Goal: Task Accomplishment & Management: Use online tool/utility

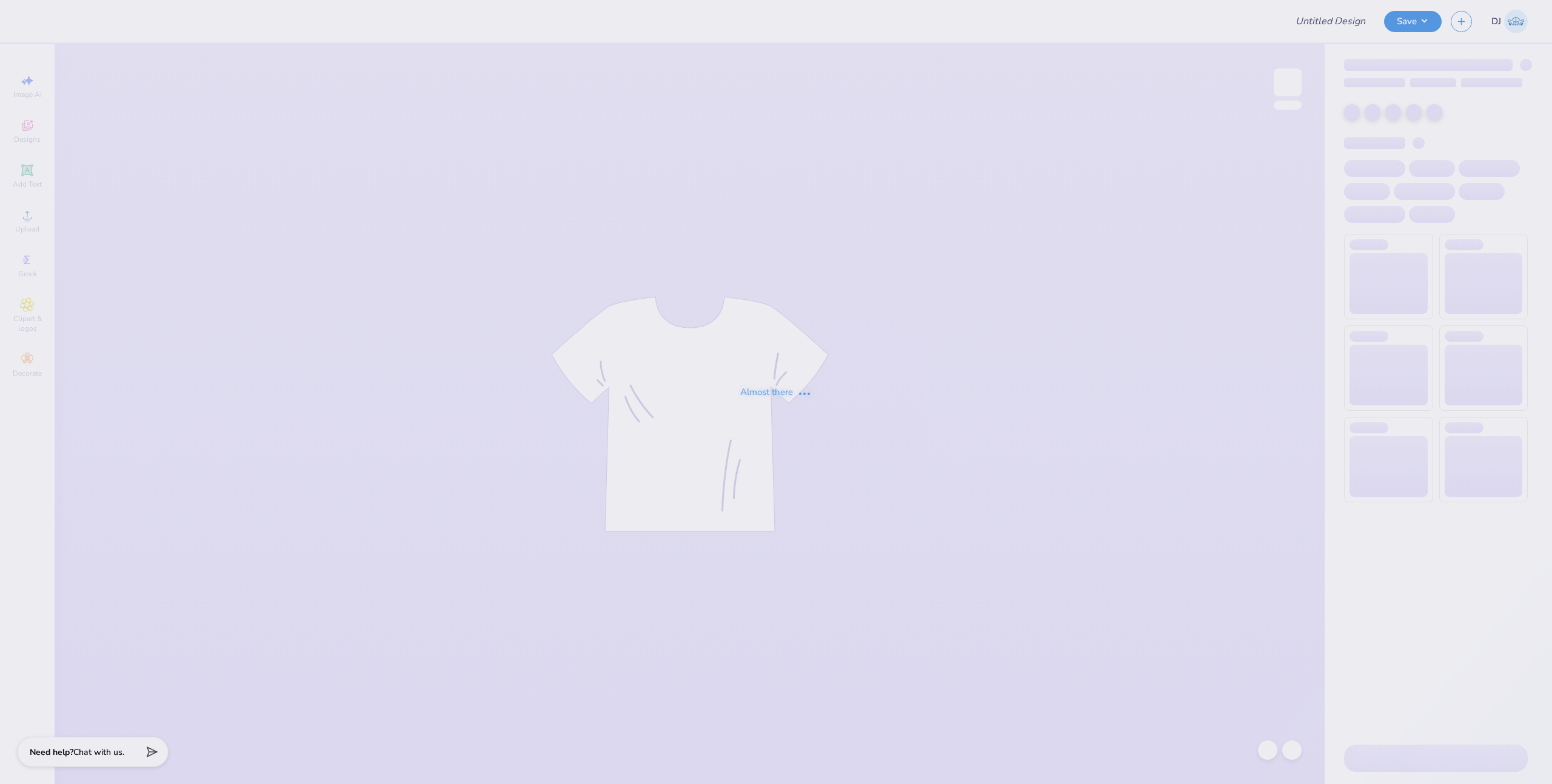
type input "Homecoming - Class Officer Collective at [GEOGRAPHIC_DATA] Un"
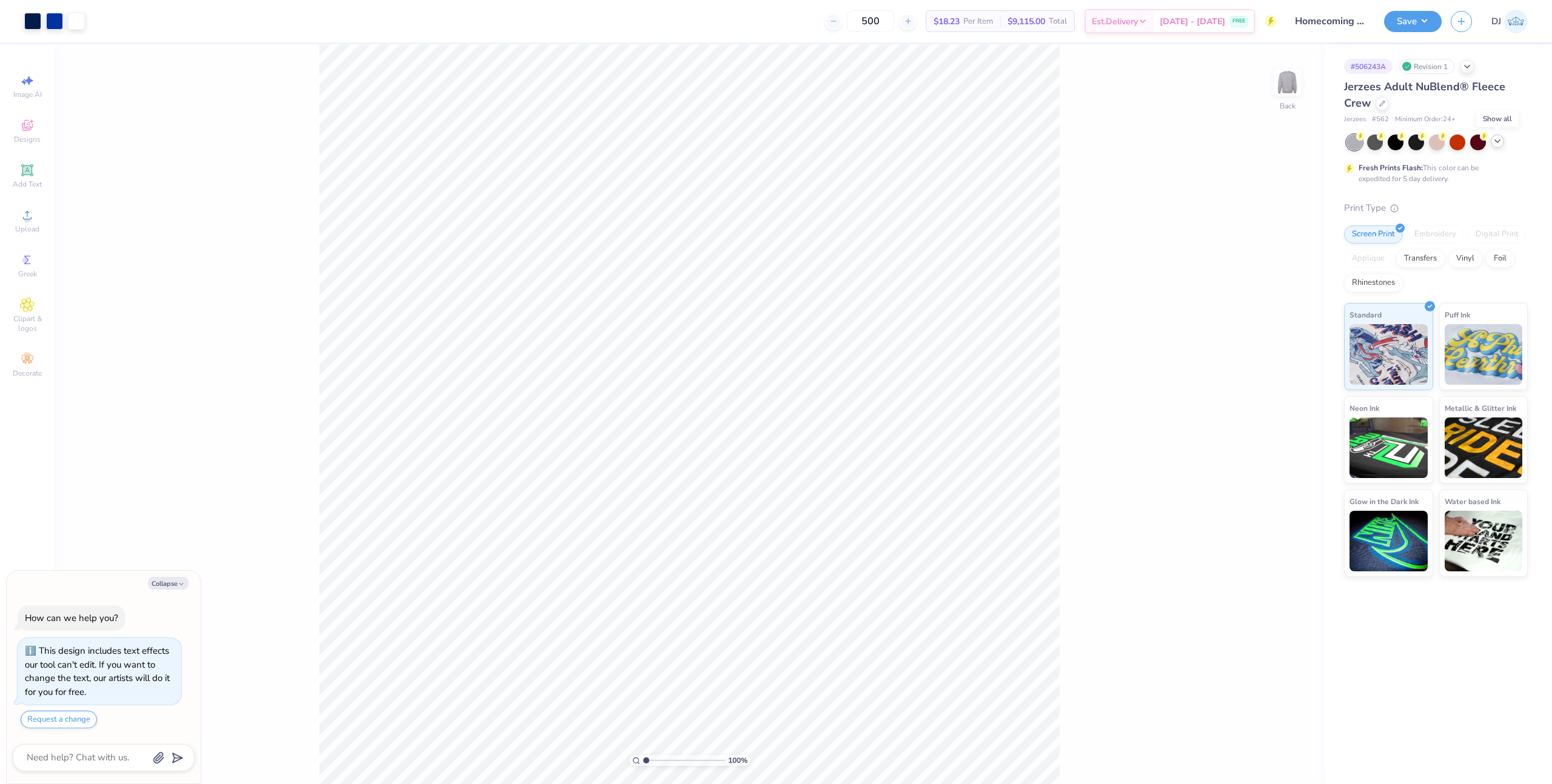
click at [1497, 146] on div at bounding box center [1497, 141] width 13 height 13
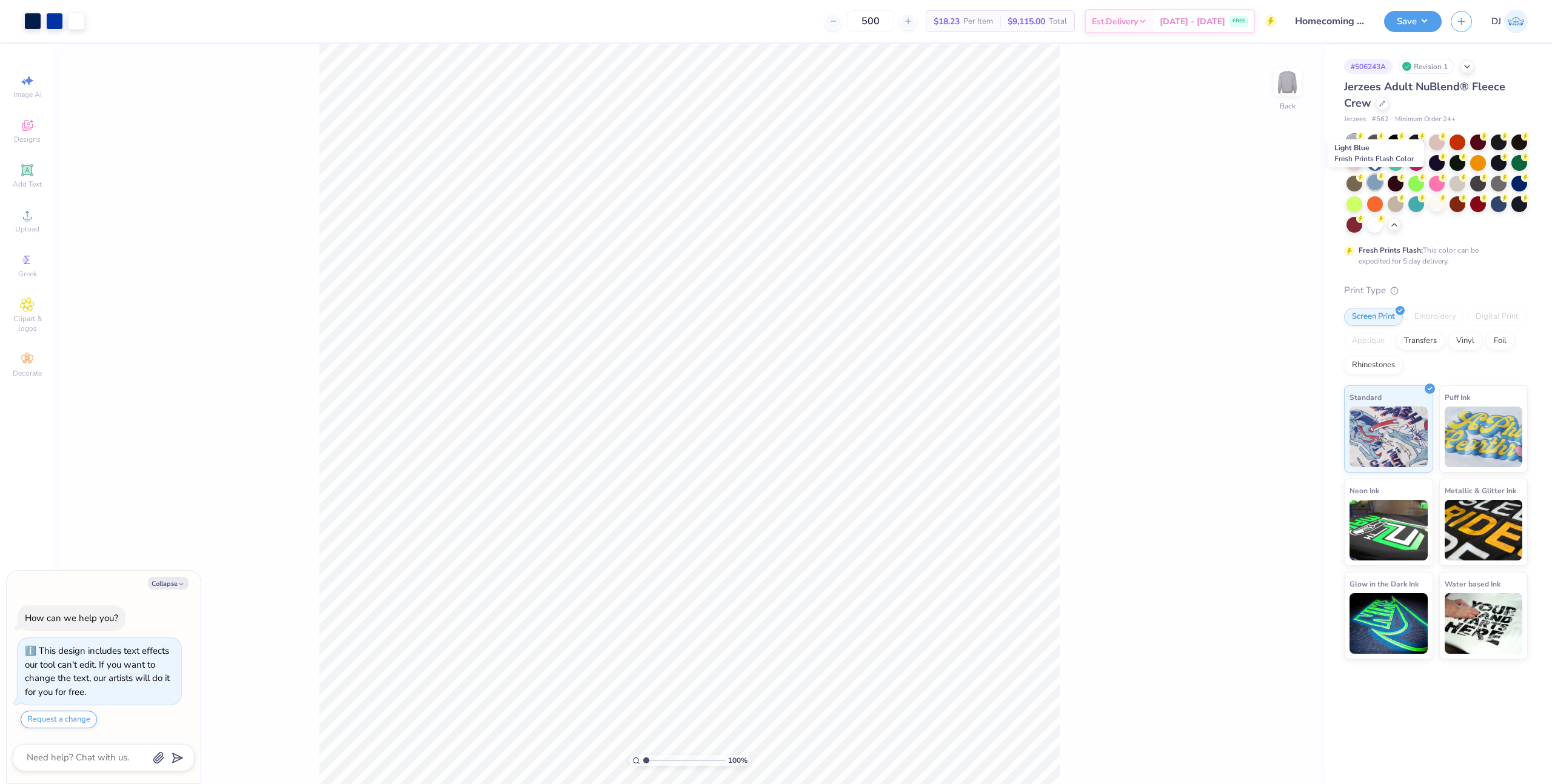
click at [1372, 186] on div at bounding box center [1375, 183] width 16 height 16
click at [1416, 29] on button "Save" at bounding box center [1412, 21] width 58 height 21
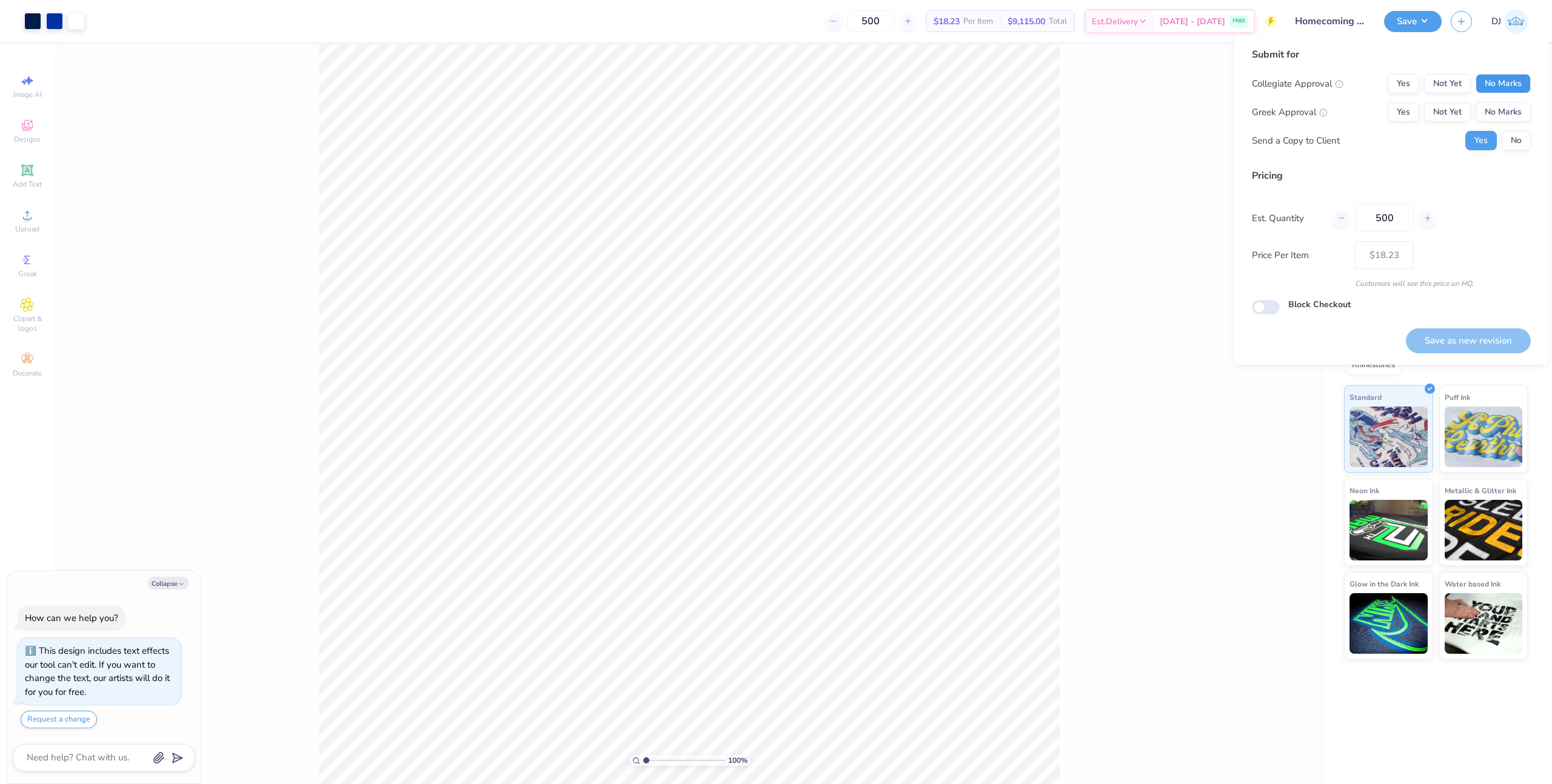
click at [1491, 75] on button "No Marks" at bounding box center [1502, 83] width 55 height 20
click at [1403, 84] on button "Yes" at bounding box center [1403, 83] width 31 height 20
click at [1527, 112] on button "No Marks" at bounding box center [1502, 112] width 55 height 20
click at [1524, 134] on button "No" at bounding box center [1516, 140] width 29 height 20
type textarea "x"
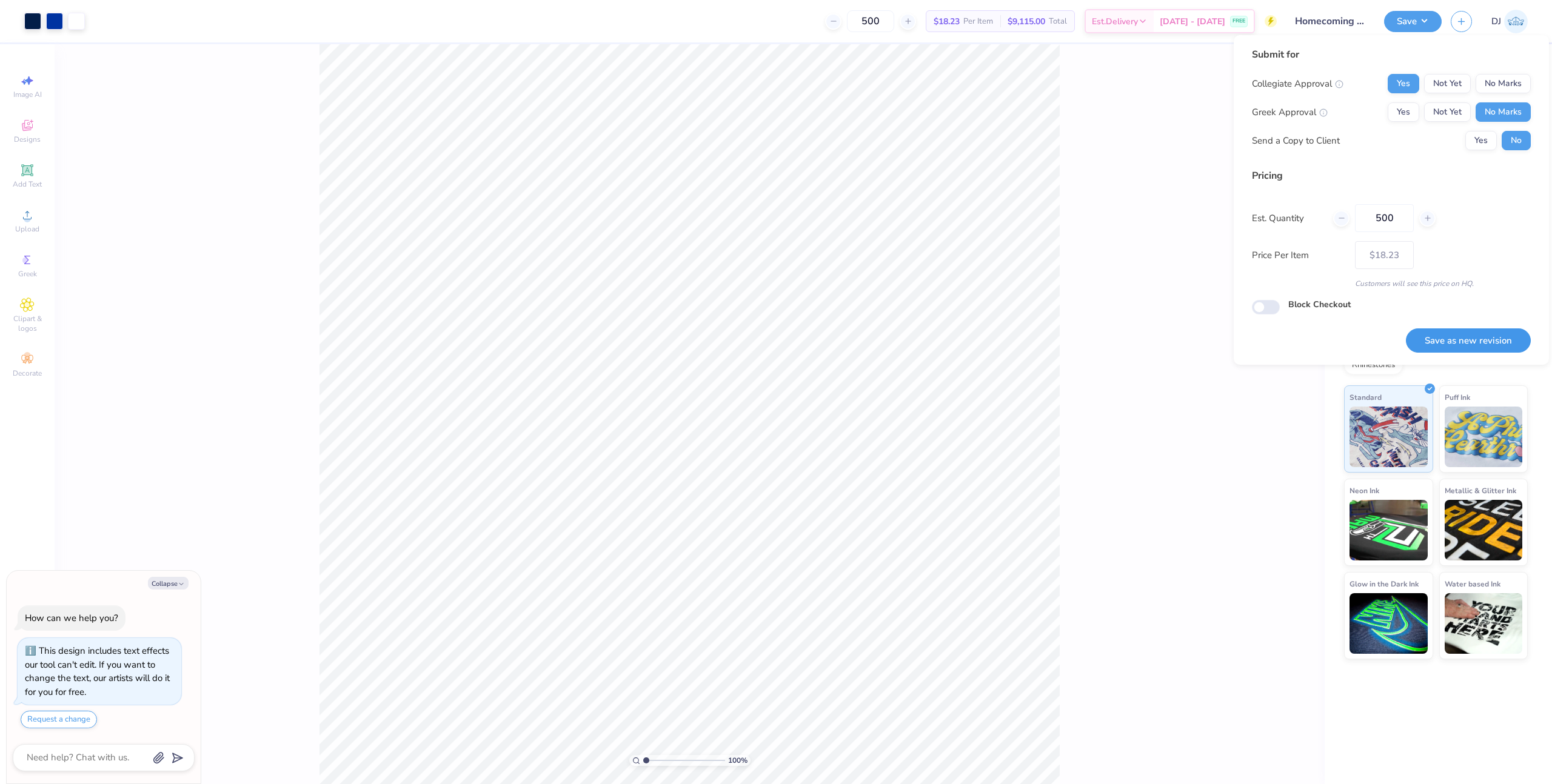
click at [1488, 330] on button "Save as new revision" at bounding box center [1468, 341] width 125 height 25
type input "$18.23"
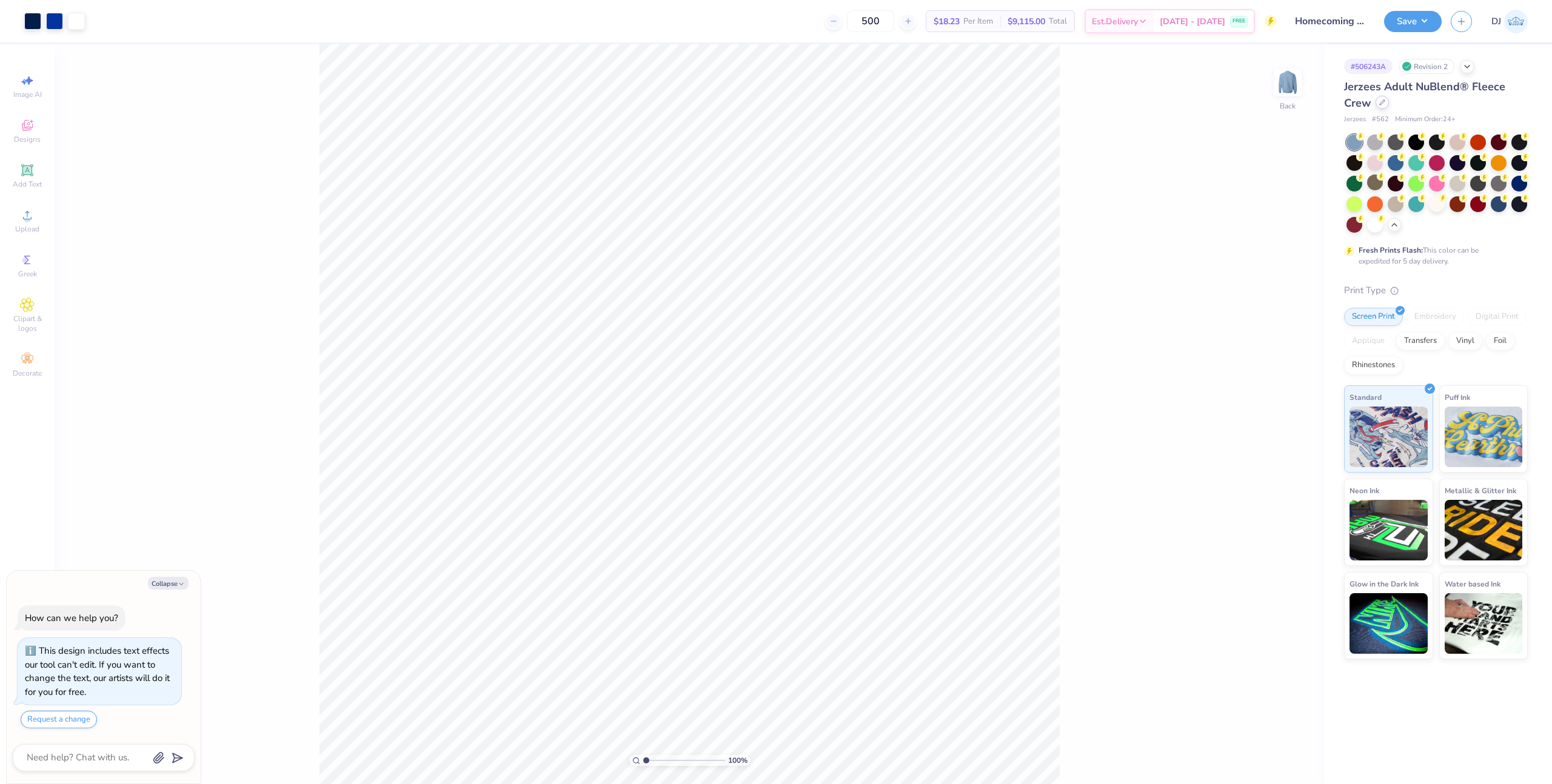
click at [1385, 103] on div at bounding box center [1382, 102] width 13 height 13
type textarea "x"
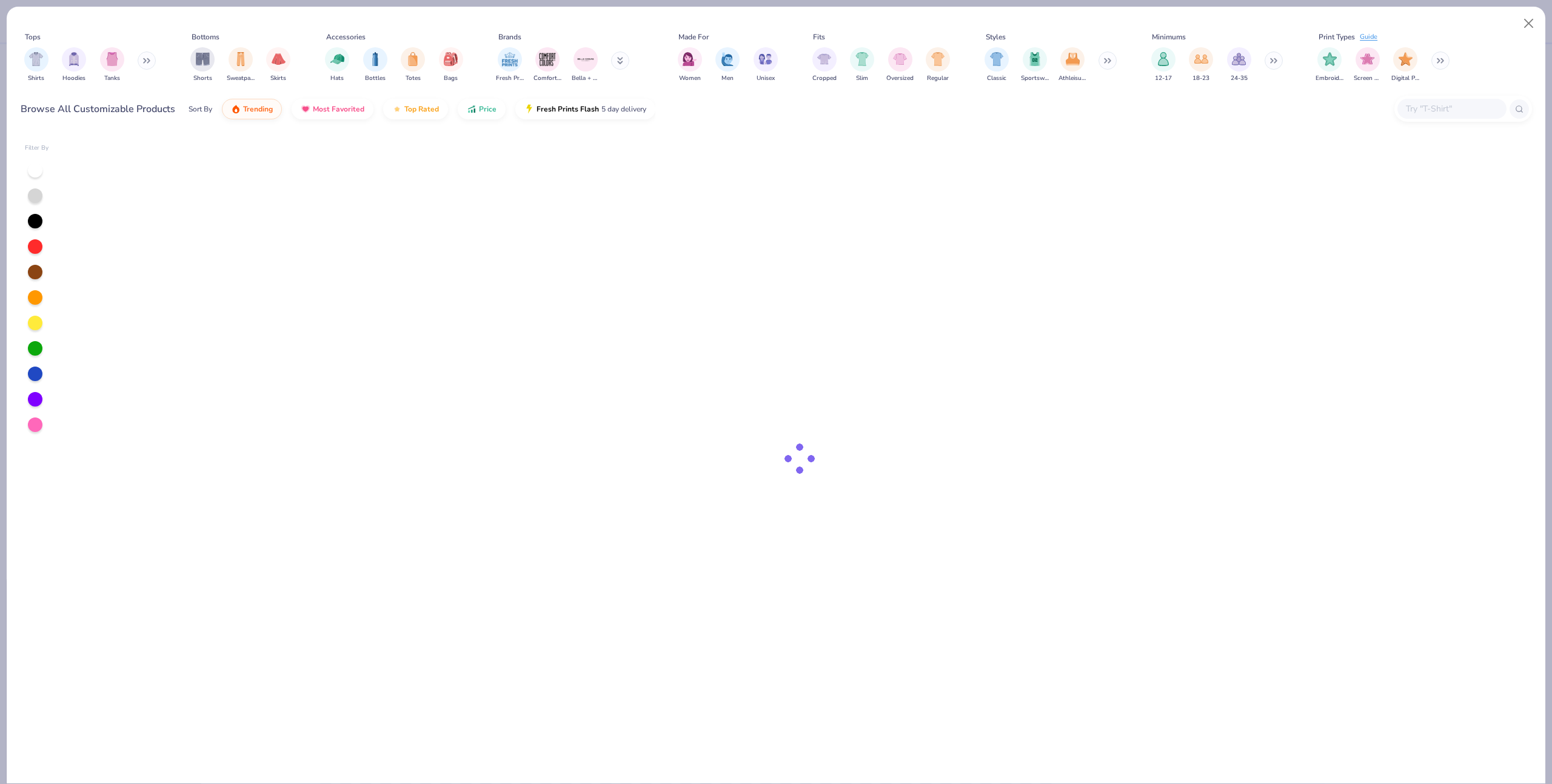
click at [1428, 115] on div at bounding box center [1451, 108] width 109 height 20
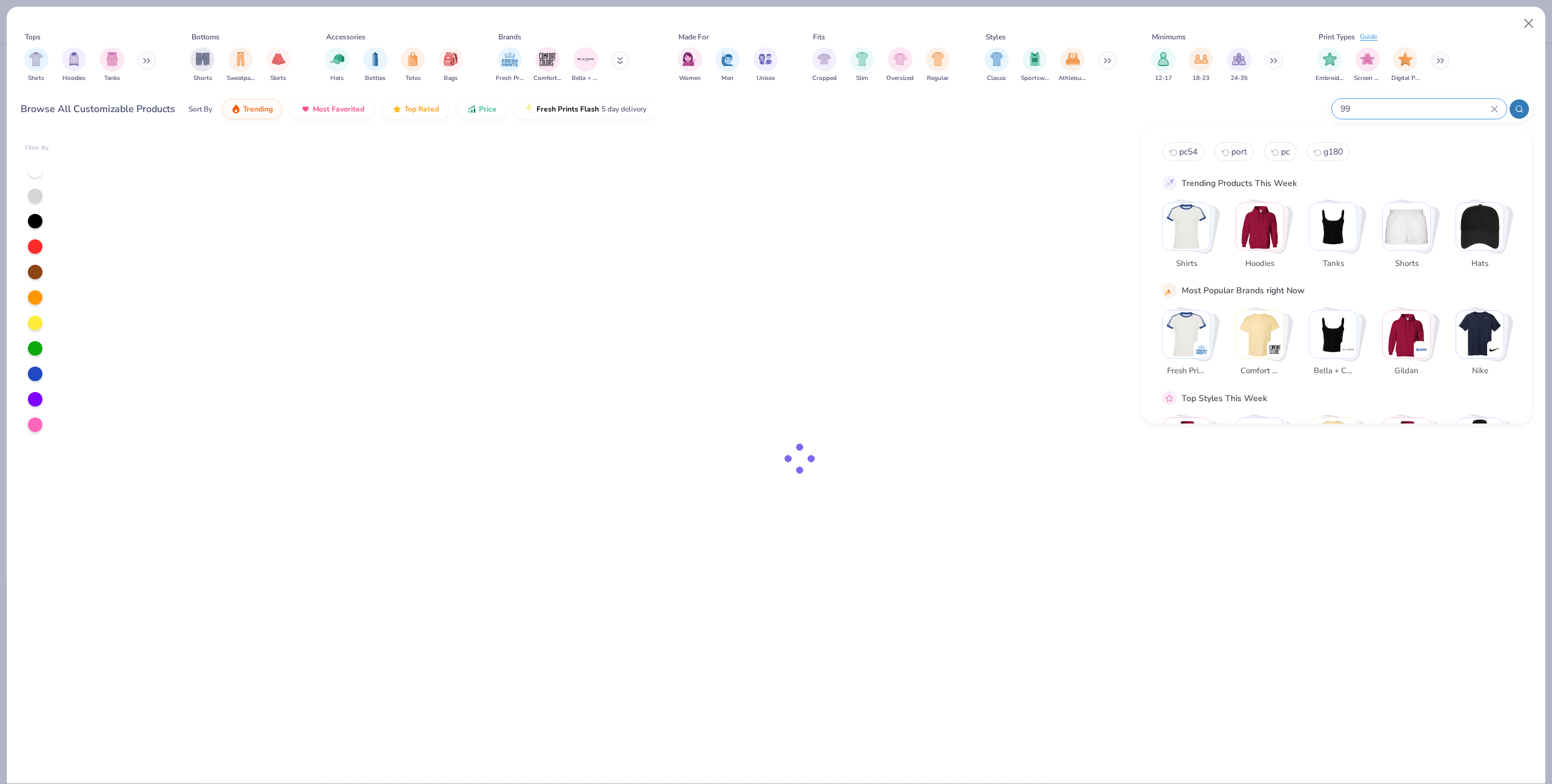
type input "996"
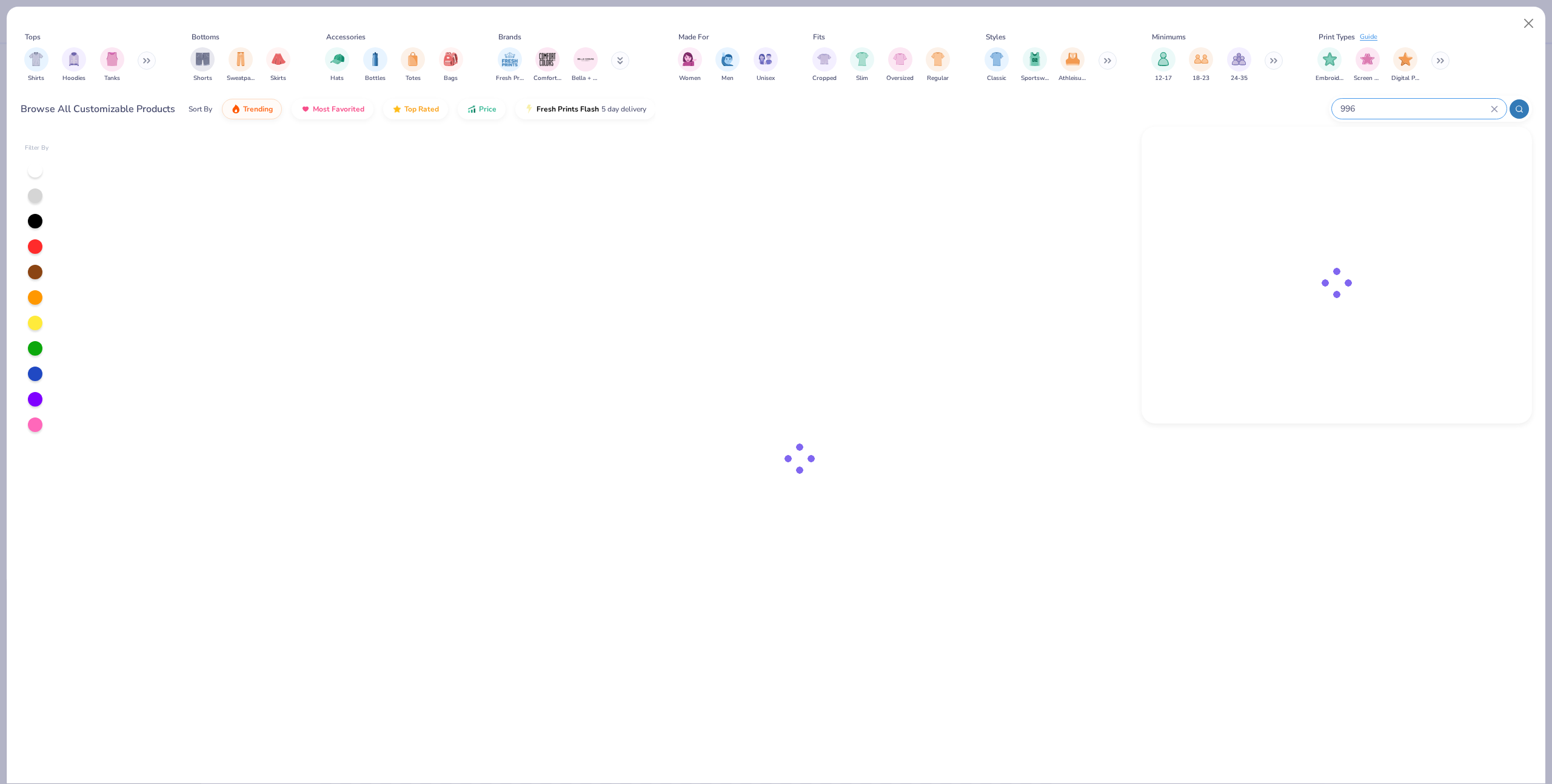
type textarea "x"
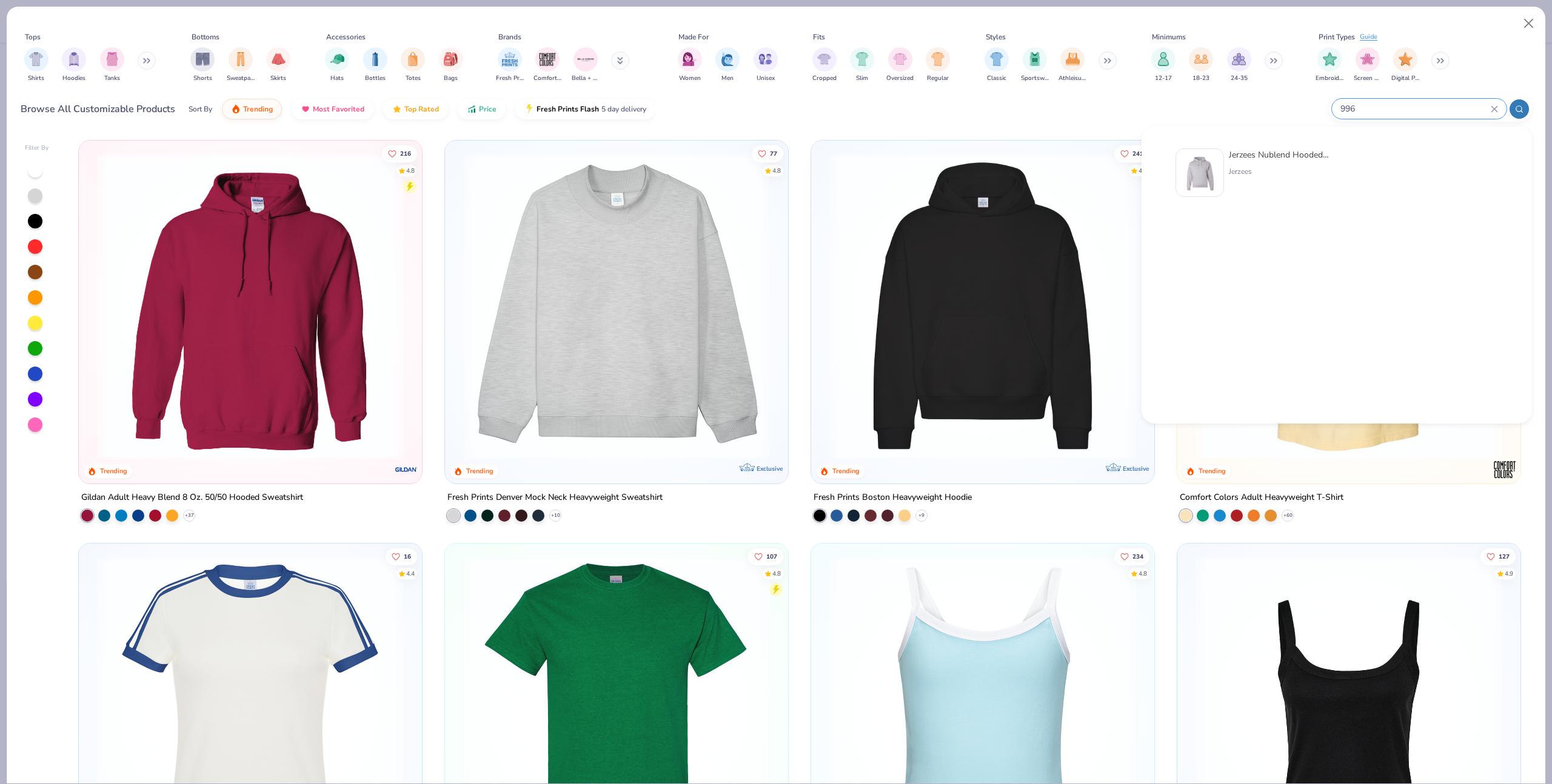
type input "996"
click at [1272, 171] on div "Jerzees" at bounding box center [1279, 171] width 102 height 11
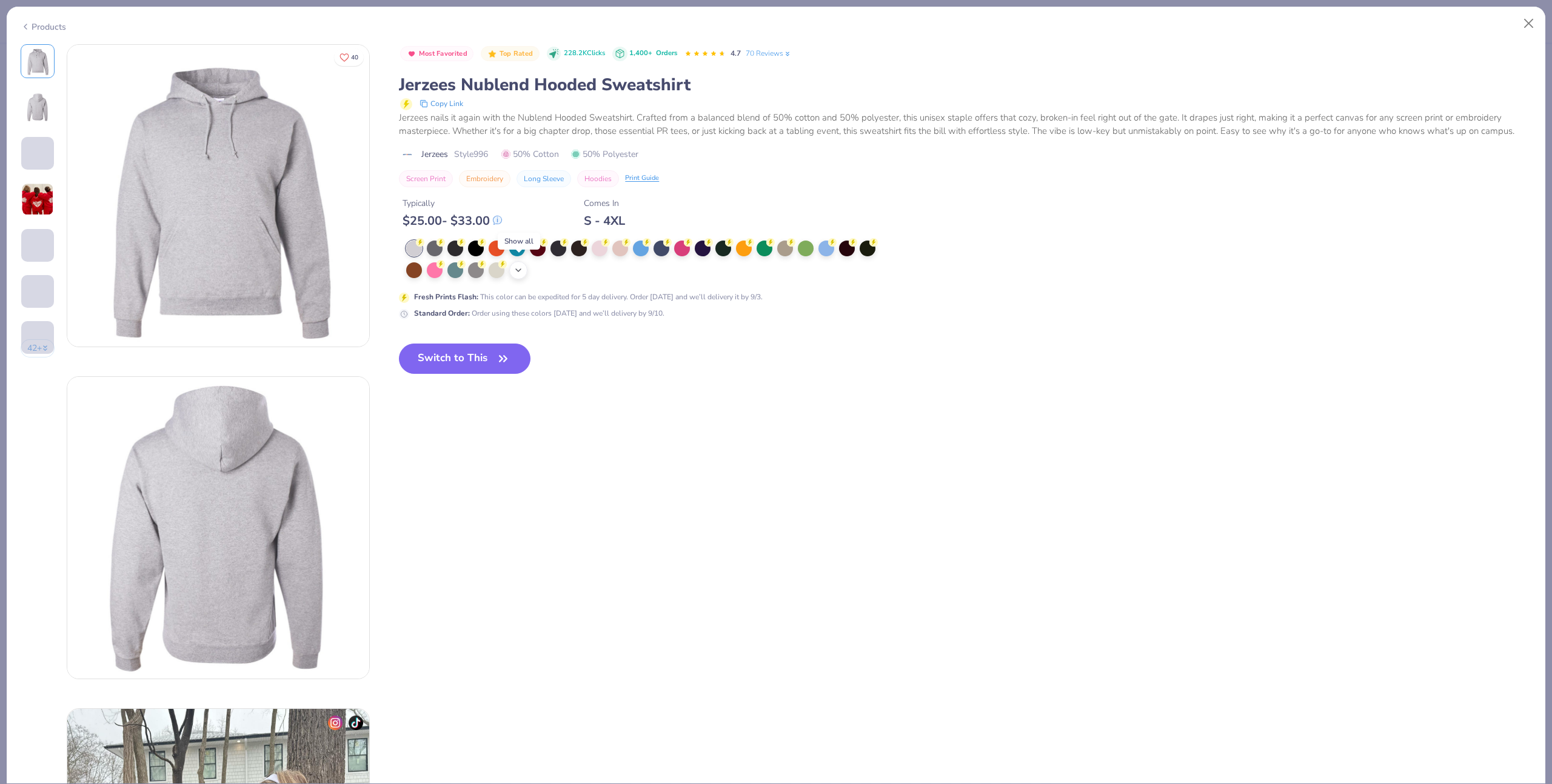
click at [520, 269] on icon at bounding box center [518, 270] width 9 height 9
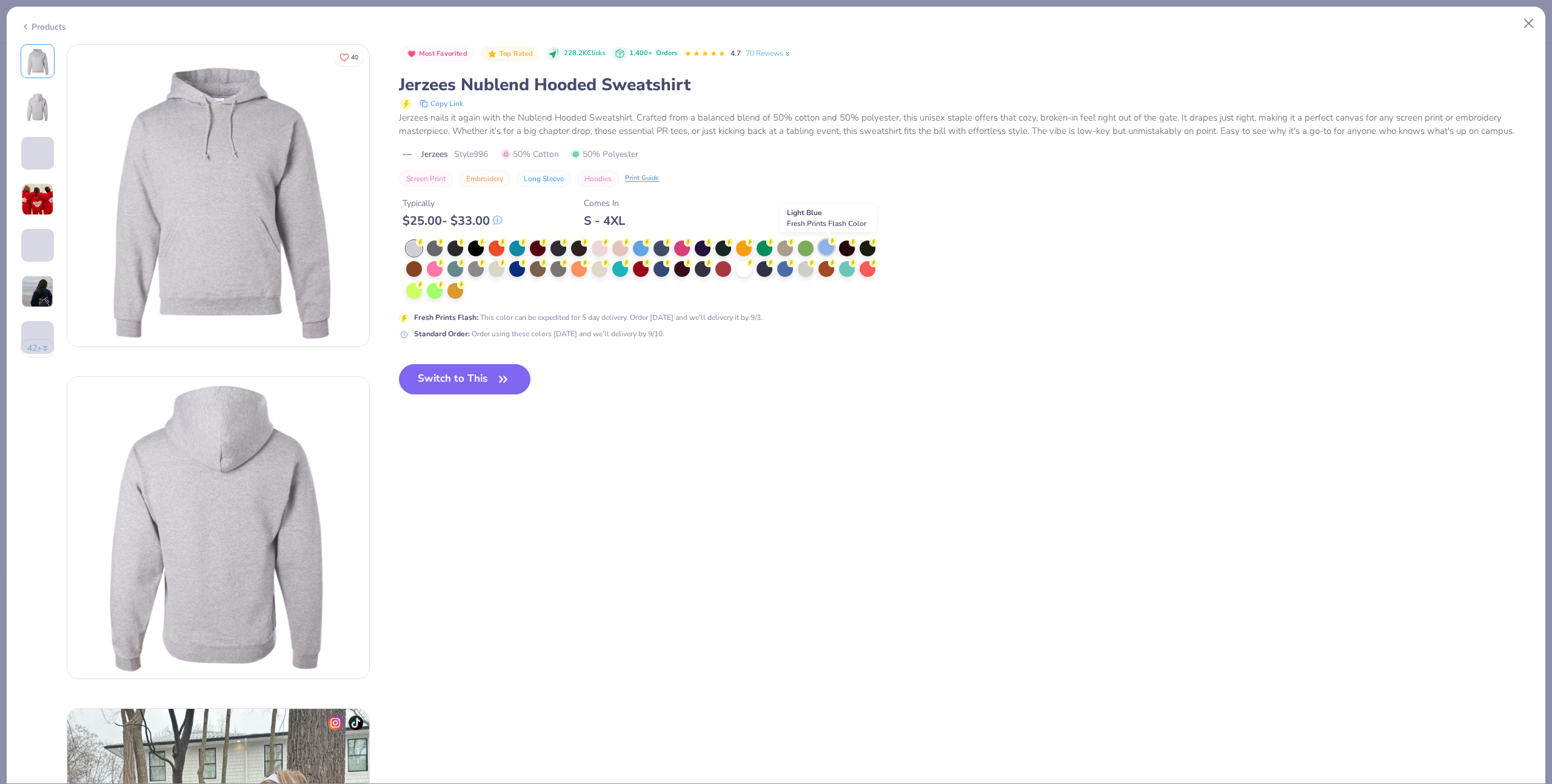
click at [825, 251] on div at bounding box center [826, 248] width 16 height 16
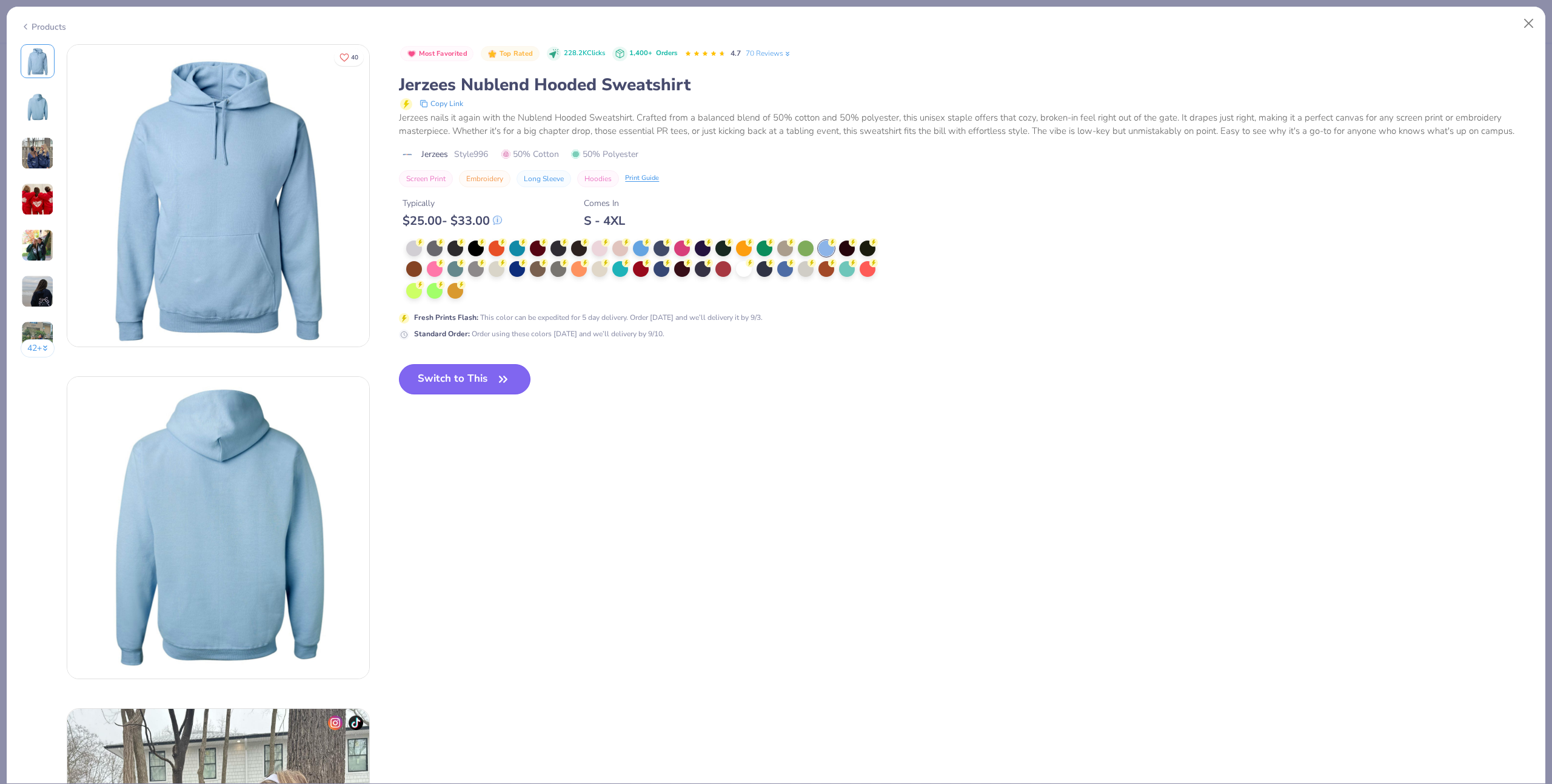
click at [479, 378] on button "Switch to This" at bounding box center [465, 379] width 132 height 30
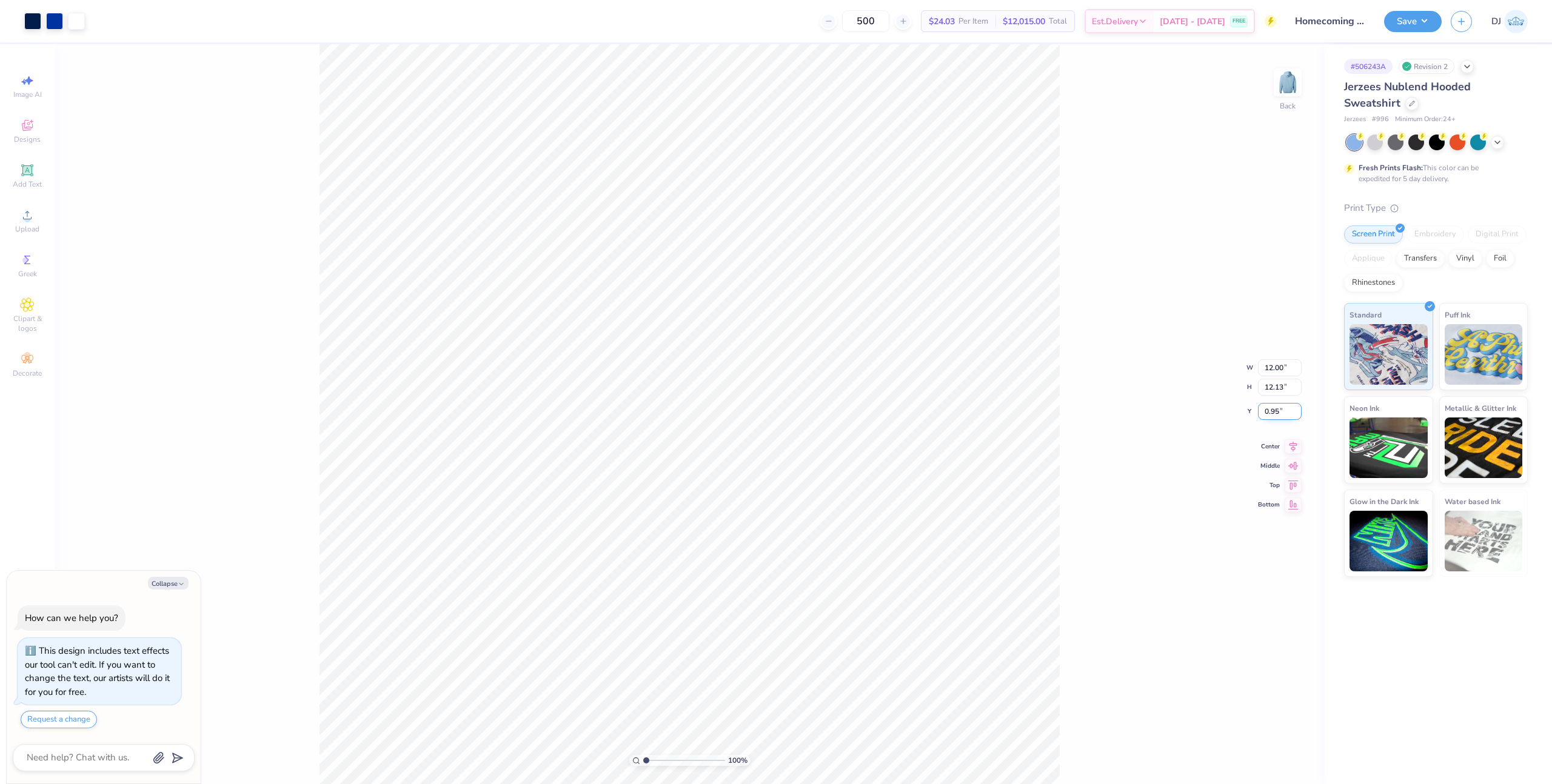
click at [1276, 417] on input "0.95" at bounding box center [1279, 411] width 44 height 17
click at [1276, 416] on input "0.95" at bounding box center [1279, 411] width 44 height 17
click at [1214, 449] on div "100 % Back W 12.00 12.00 " H 12.13 12.13 " Y 0.95 0.95 " Center Middle Top Bott…" at bounding box center [690, 414] width 1270 height 740
type textarea "x"
click at [1277, 369] on input "12.00" at bounding box center [1279, 368] width 44 height 17
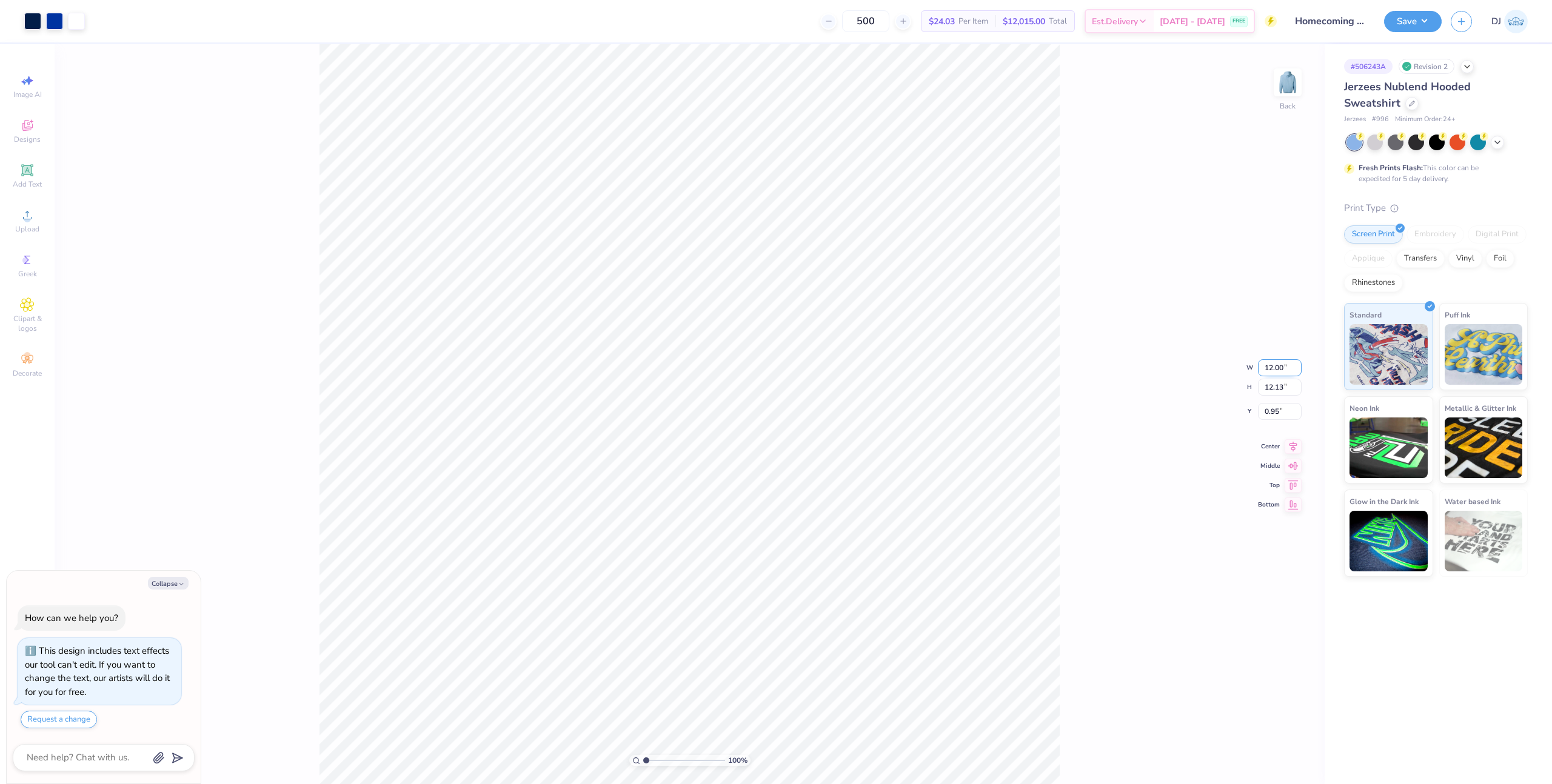
click at [1277, 369] on input "12.00" at bounding box center [1279, 368] width 44 height 17
type input "10"
type textarea "x"
type input "10.00"
type input "10.11"
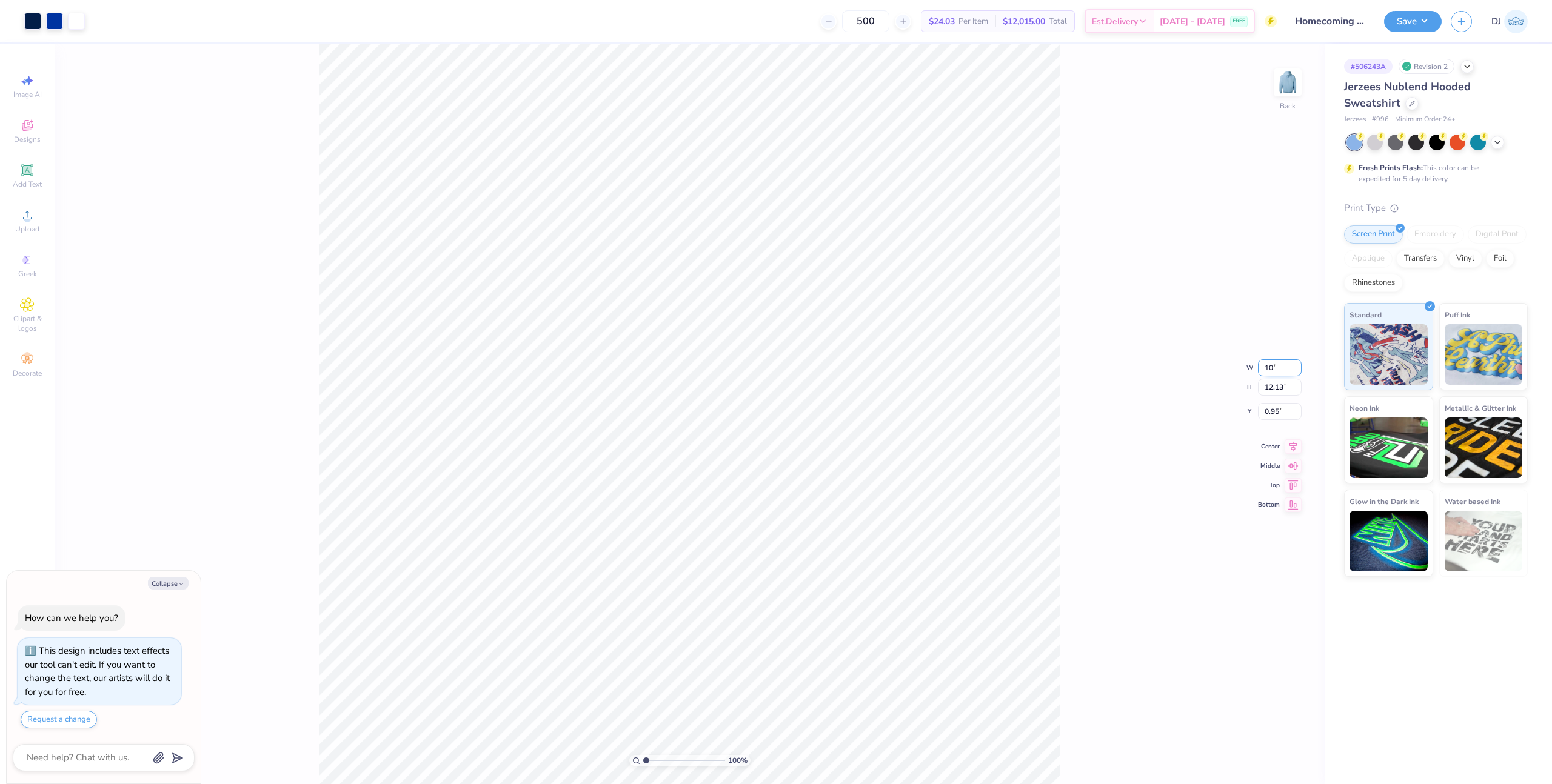
type input "1.96"
click at [1296, 435] on icon at bounding box center [1293, 435] width 17 height 15
type textarea "x"
click at [1275, 377] on input "10.11" at bounding box center [1279, 377] width 44 height 17
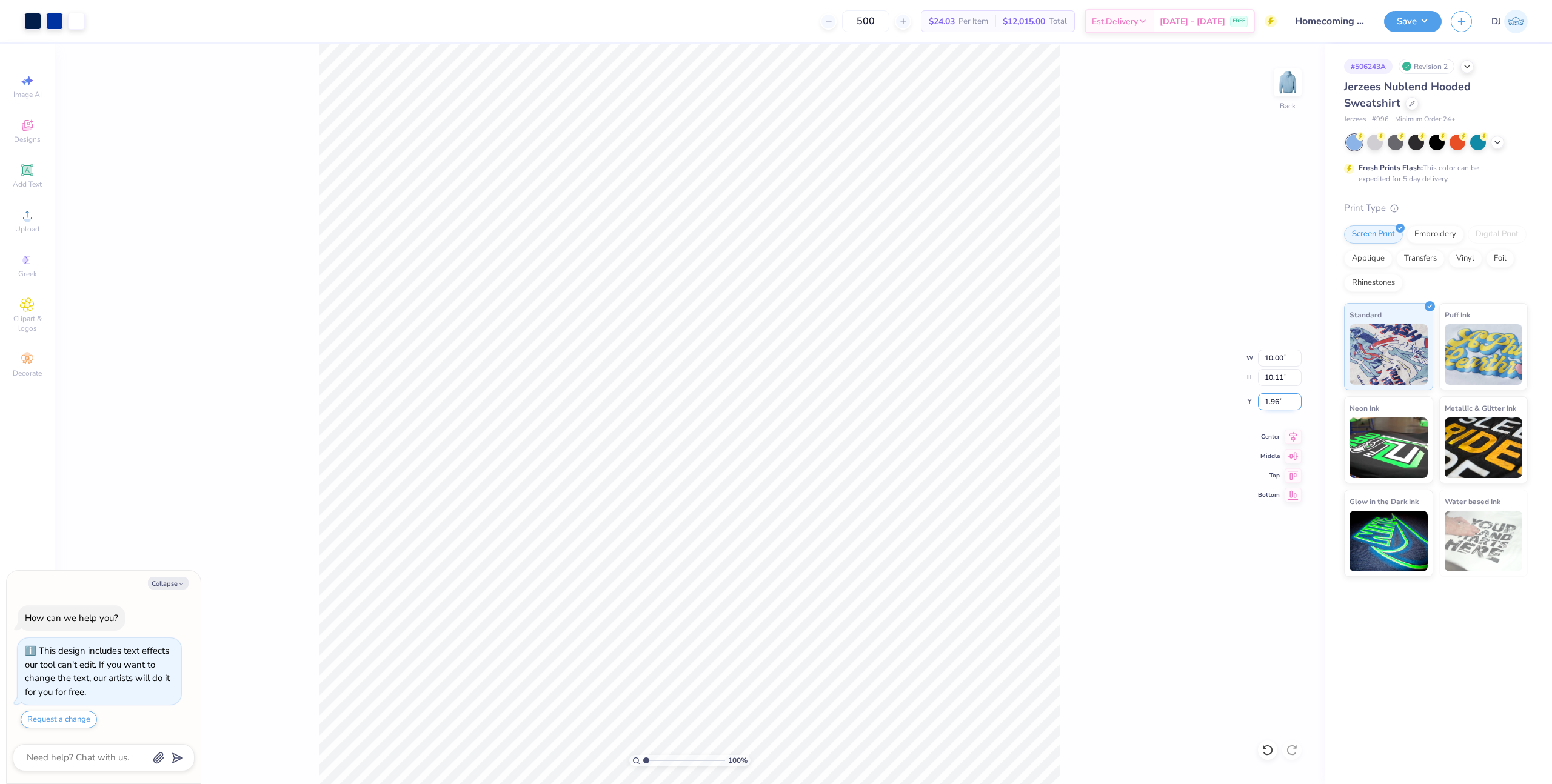
click at [1277, 403] on input "1.96" at bounding box center [1279, 401] width 44 height 17
type input "3"
type textarea "x"
type input "3.00"
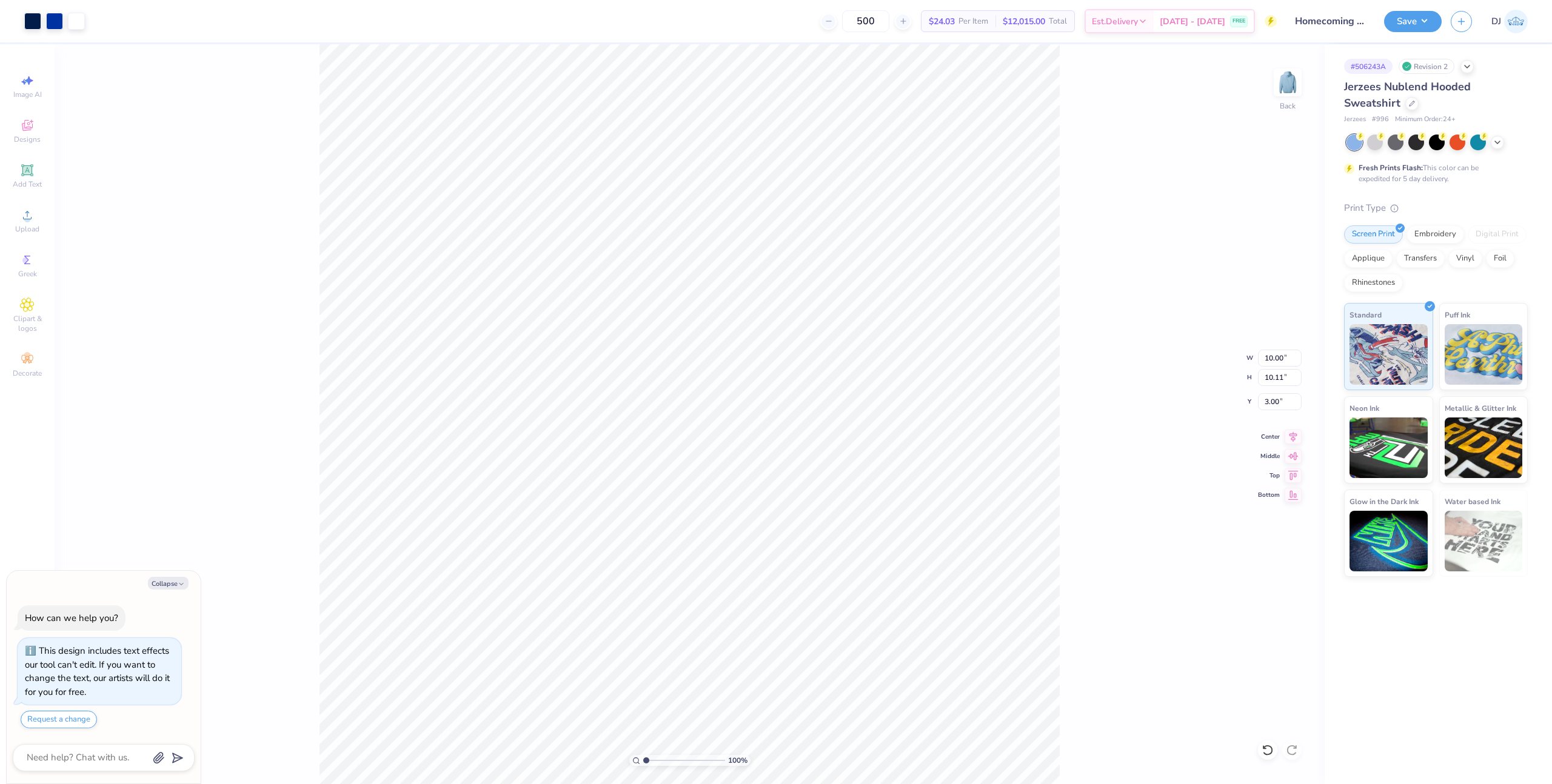
type textarea "x"
type input "11.92"
type input "12.06"
click at [1274, 357] on input "11.92" at bounding box center [1279, 358] width 44 height 17
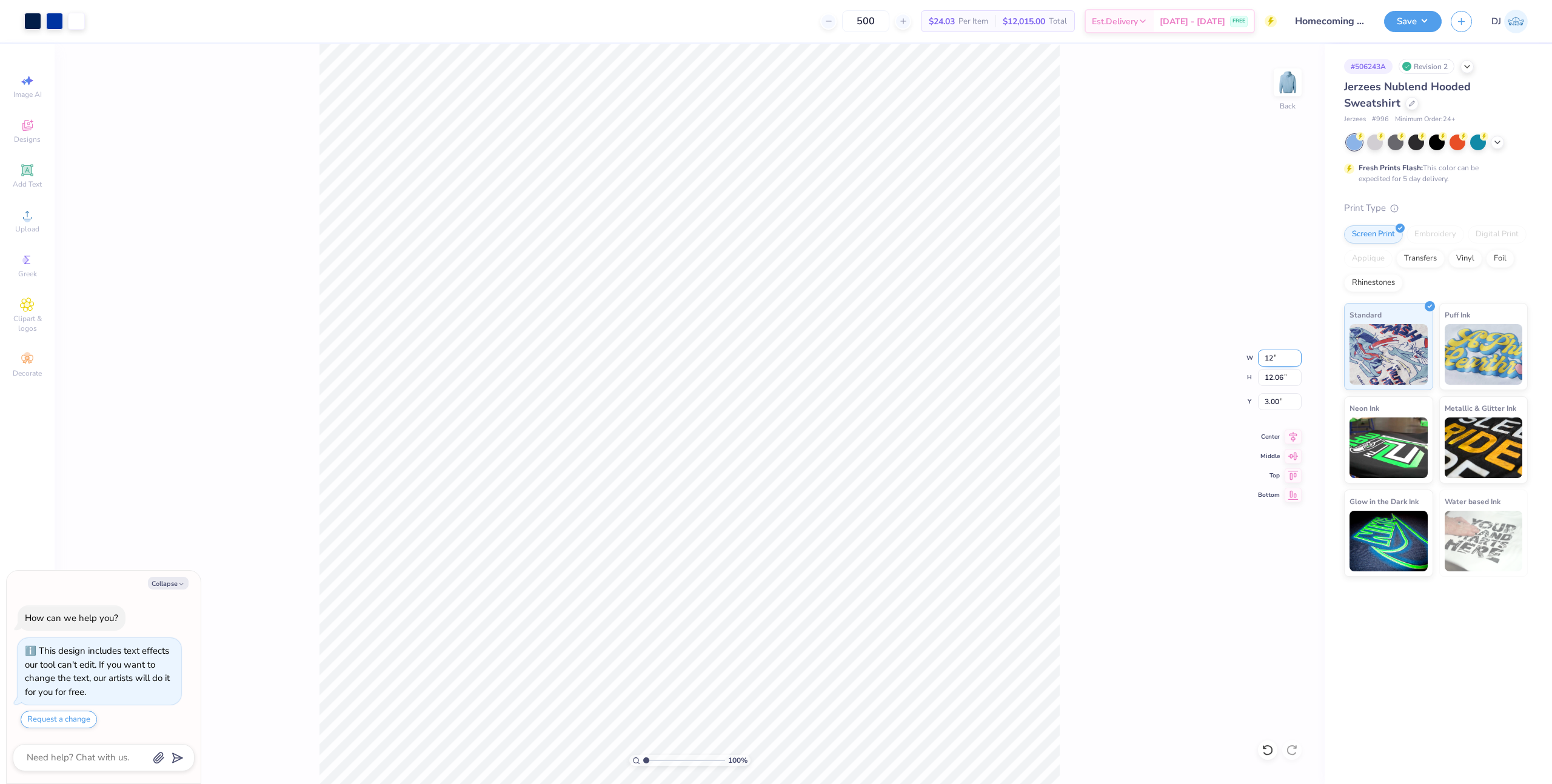
type input "12"
type textarea "x"
type input "12.00"
type input "12.13"
type input "2.96"
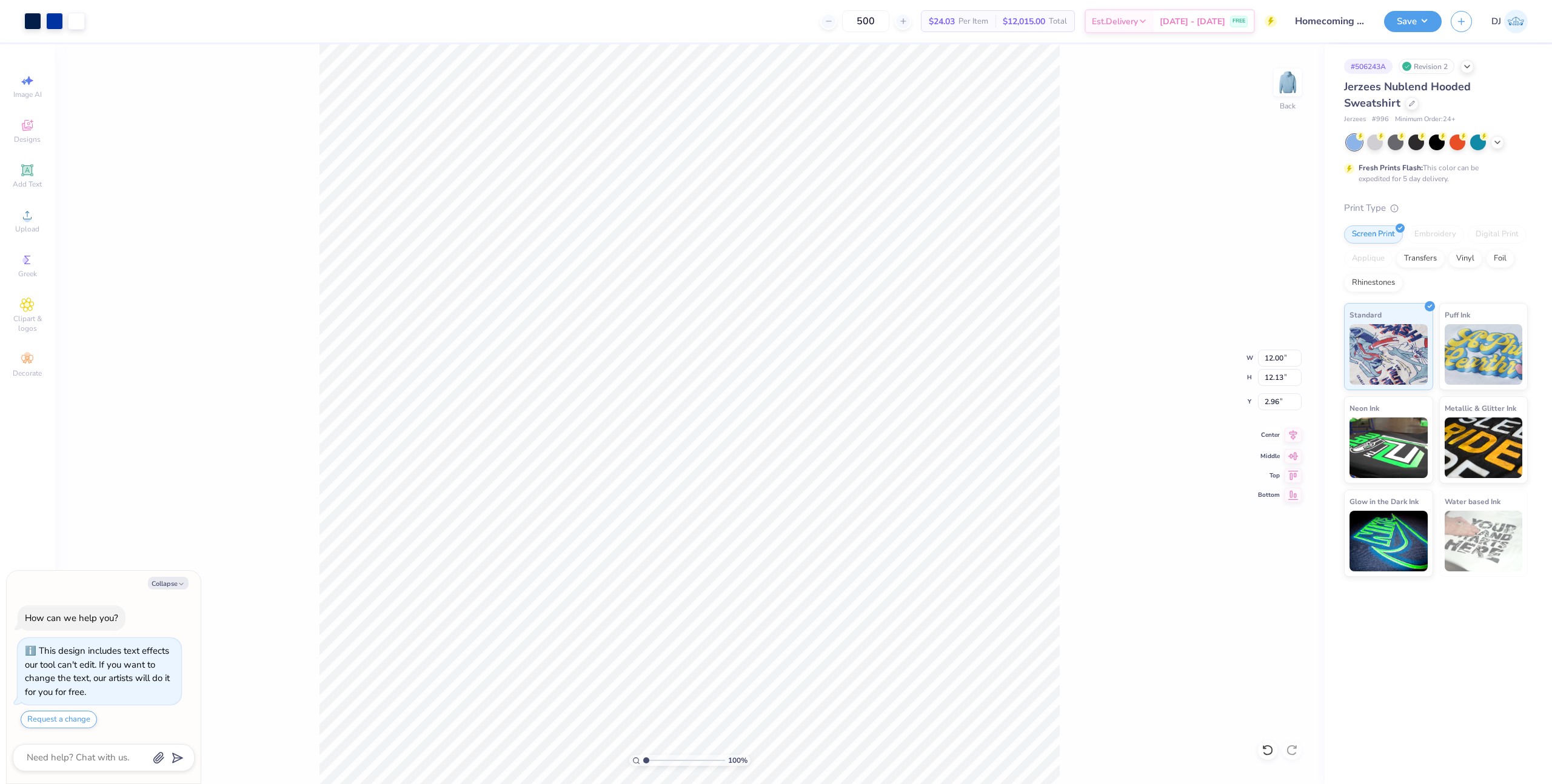
click at [1288, 437] on icon at bounding box center [1293, 435] width 17 height 15
type textarea "x"
click at [1269, 401] on input "2.96" at bounding box center [1279, 401] width 44 height 17
type input "3"
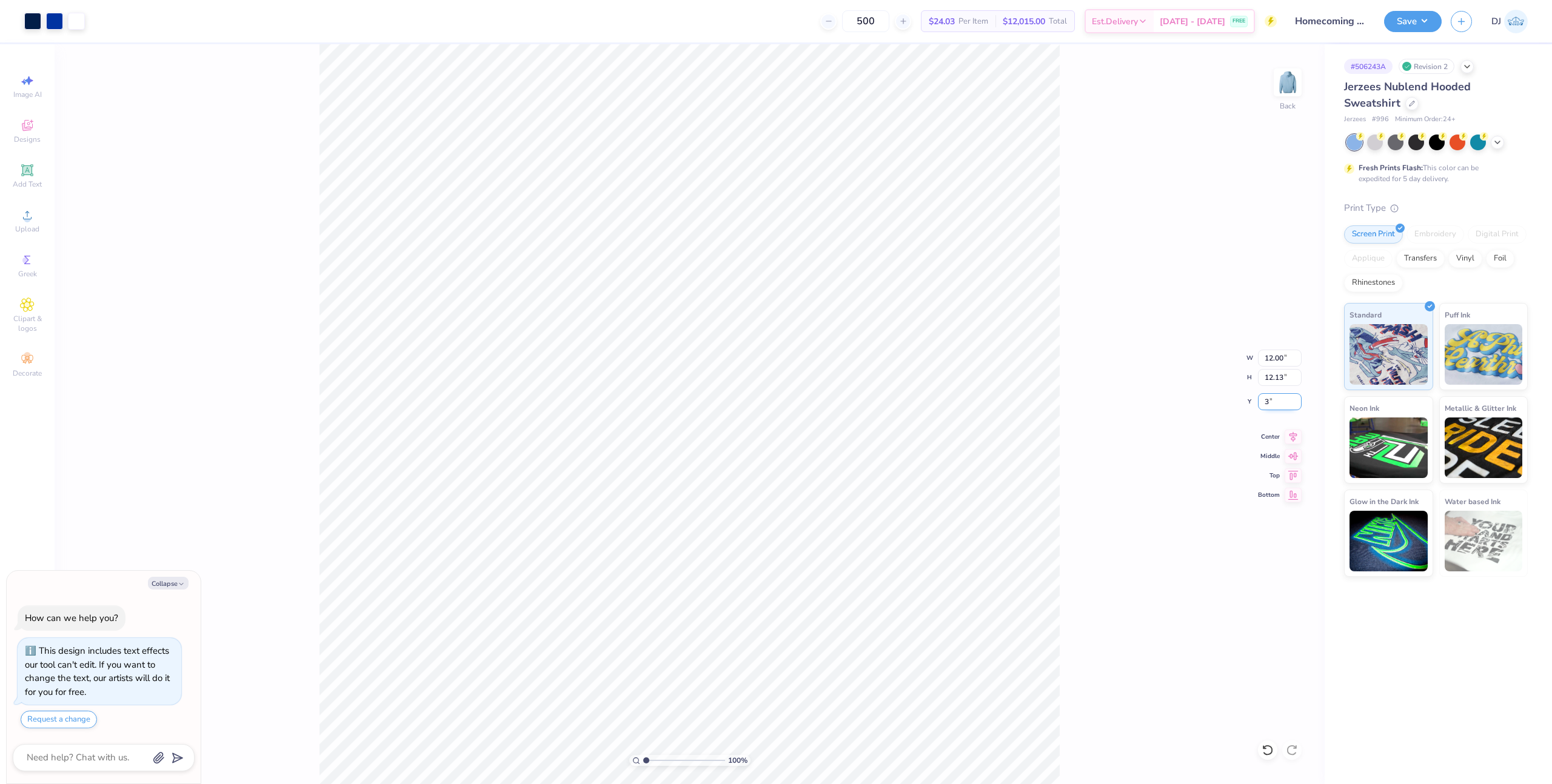
type textarea "x"
type input "3.00"
click at [1126, 300] on div "100 % Back W 12.00 12.00 " H 12.13 12.13 " Y 3.00 3.00 " Center Middle Top Bott…" at bounding box center [690, 414] width 1270 height 740
click at [1296, 83] on img at bounding box center [1287, 83] width 48 height 48
type textarea "x"
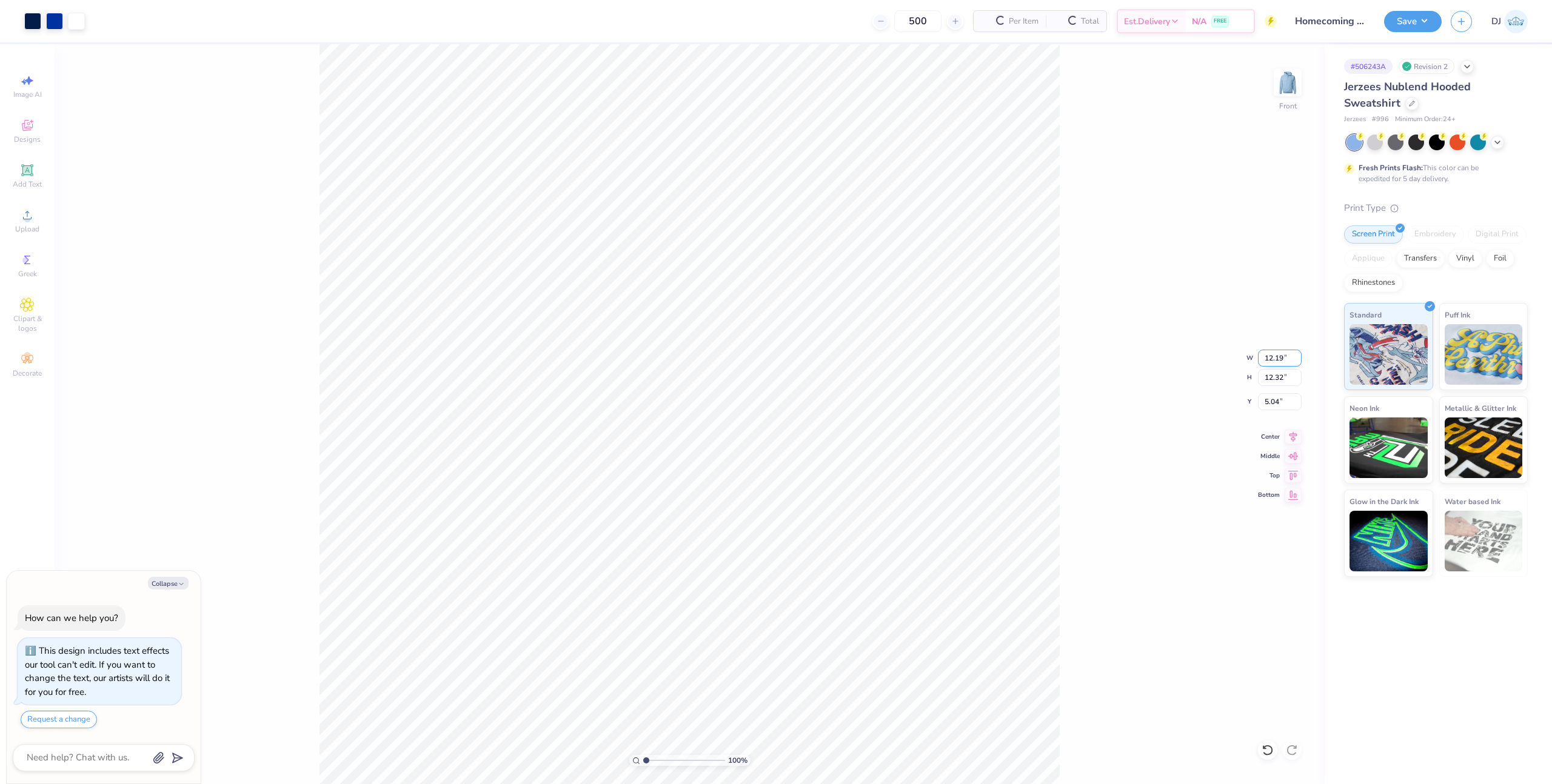
click at [1272, 353] on input "12.19" at bounding box center [1279, 358] width 44 height 17
type input "12.5"
type textarea "x"
type input "12.50"
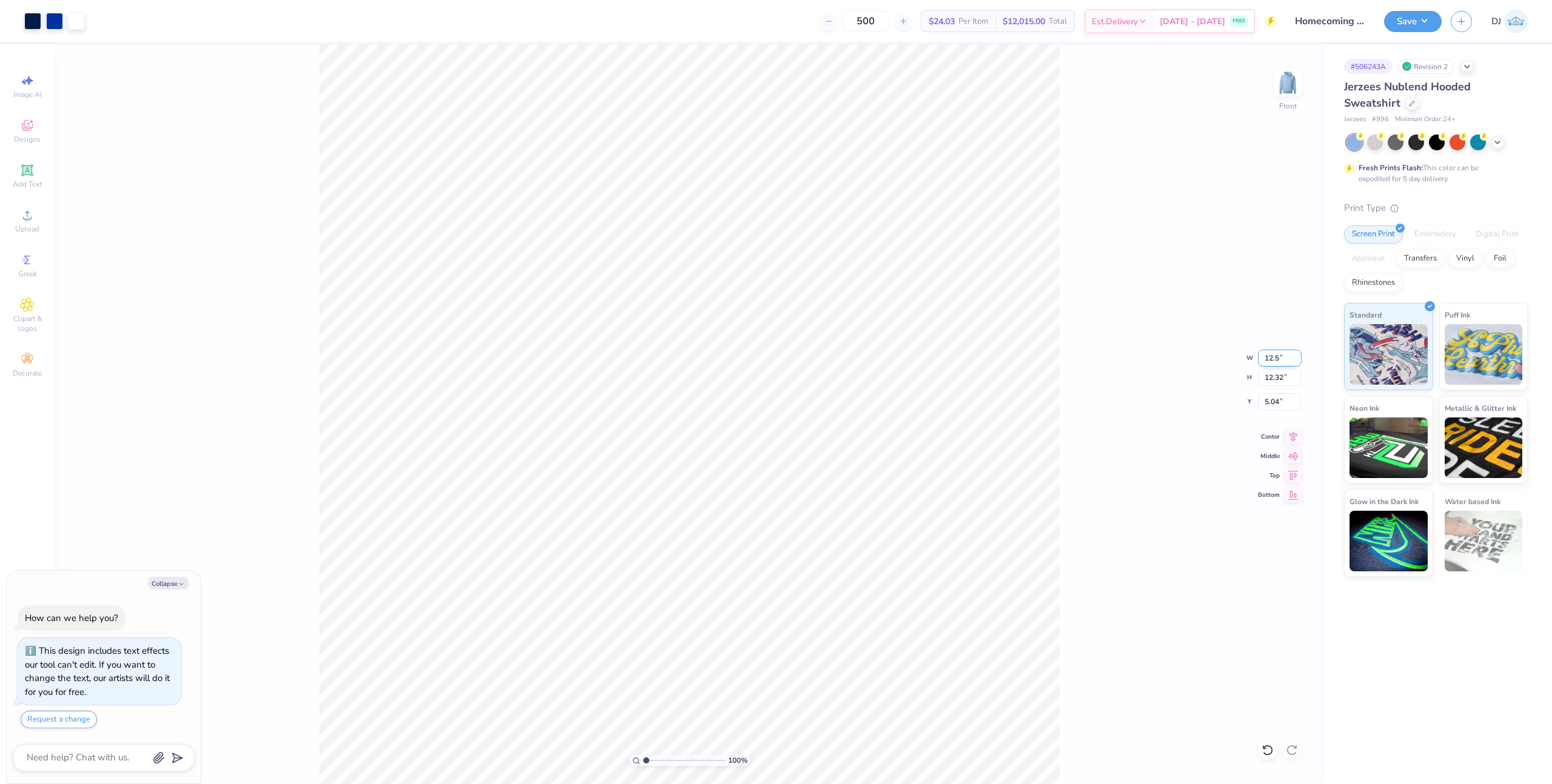
type input "12.64"
type input "5.00"
click at [1287, 430] on icon at bounding box center [1293, 435] width 17 height 15
type textarea "x"
drag, startPoint x: 1291, startPoint y: 429, endPoint x: 1284, endPoint y: 417, distance: 13.9
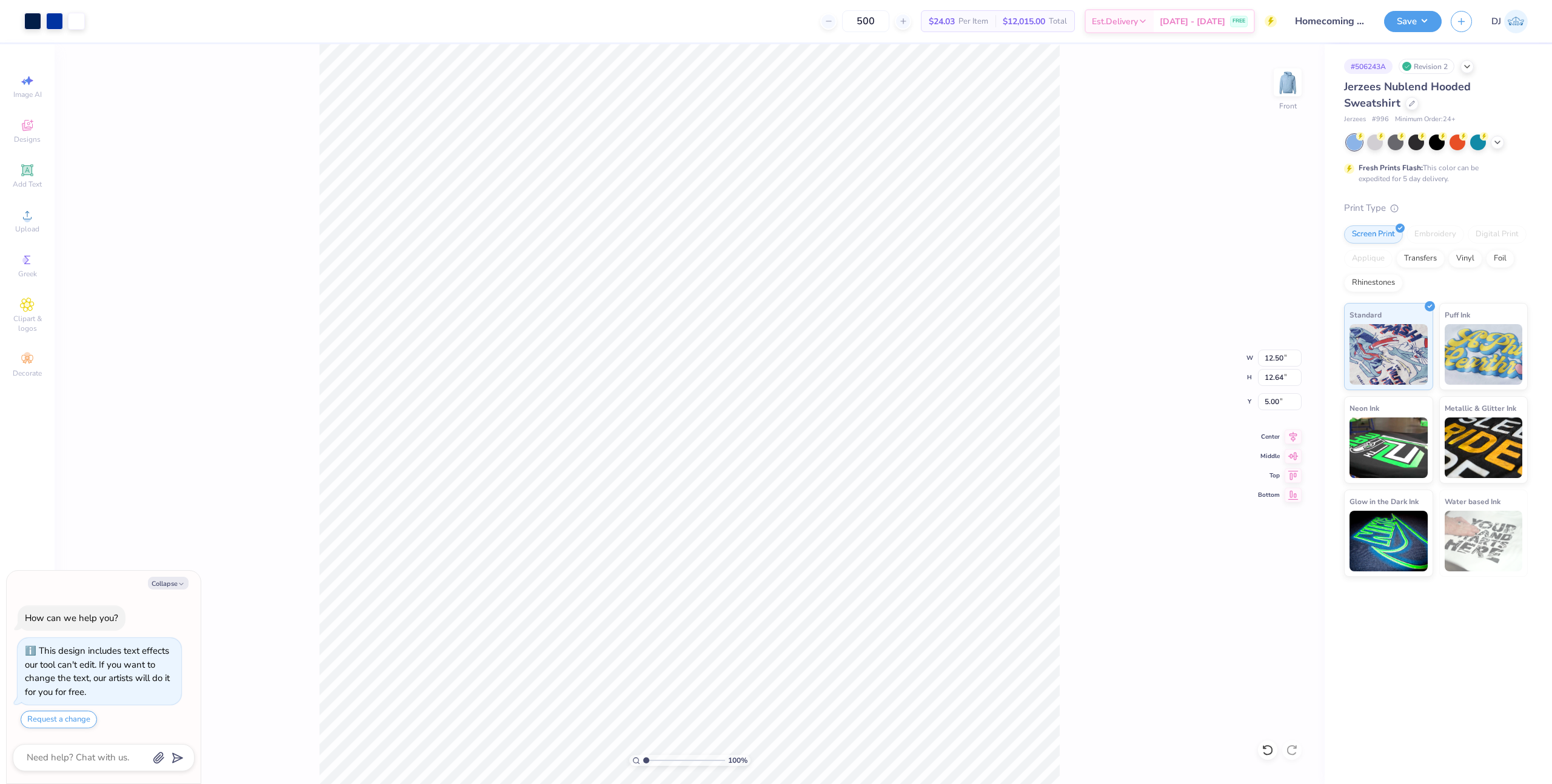
click at [1292, 430] on icon at bounding box center [1293, 437] width 17 height 15
click at [1272, 397] on input "5.00" at bounding box center [1279, 401] width 44 height 17
type input "6"
type textarea "x"
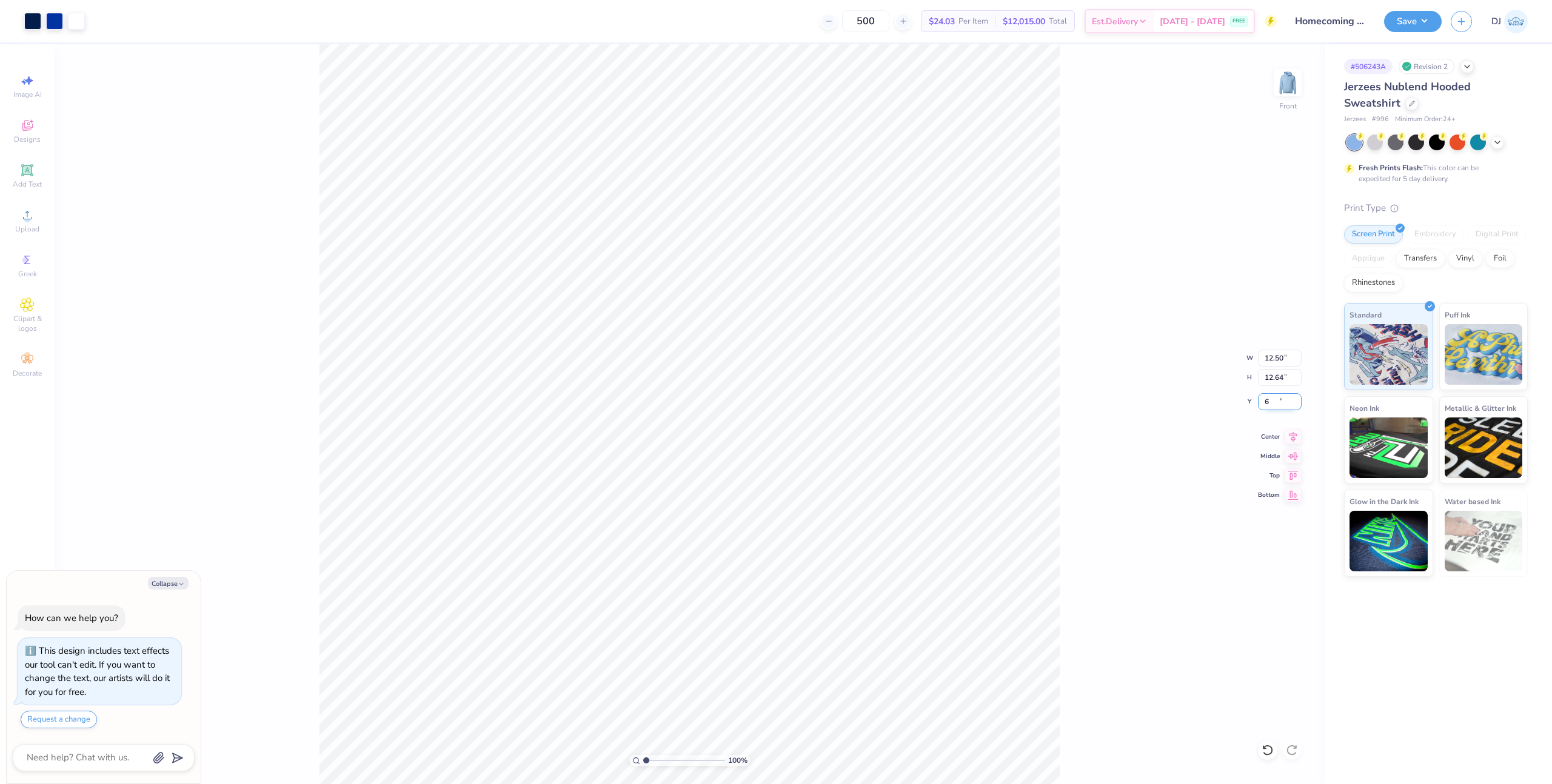
type input "6.00"
click at [1283, 77] on img at bounding box center [1287, 83] width 48 height 48
click at [1285, 79] on img at bounding box center [1287, 83] width 48 height 48
click at [1285, 79] on img at bounding box center [1287, 82] width 24 height 24
click at [1413, 16] on button "Save" at bounding box center [1412, 19] width 58 height 21
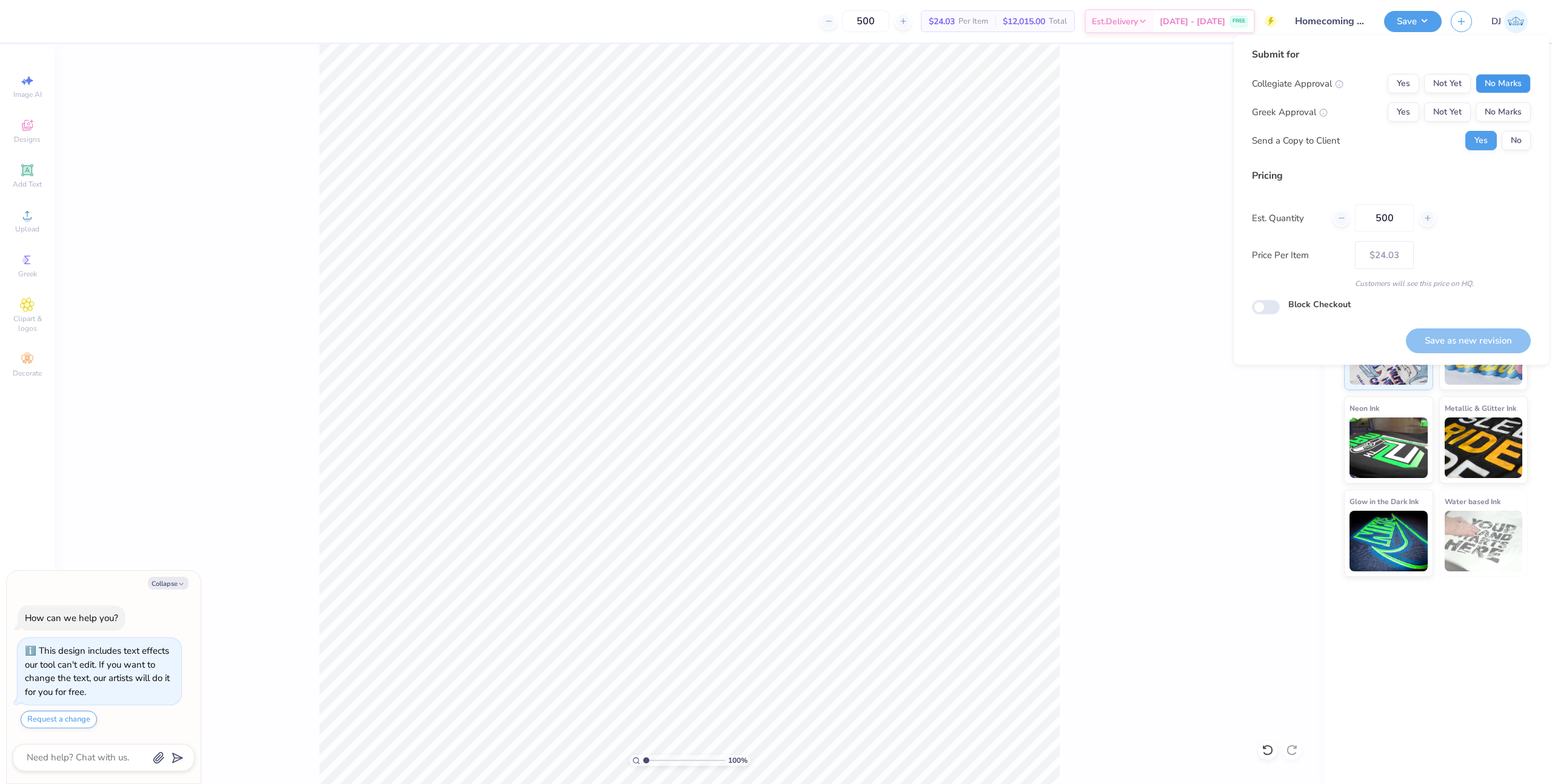
click at [1499, 89] on button "No Marks" at bounding box center [1502, 83] width 55 height 20
click at [1408, 89] on button "Yes" at bounding box center [1403, 83] width 31 height 20
click at [1516, 116] on button "No Marks" at bounding box center [1502, 112] width 55 height 20
click at [1513, 142] on button "No" at bounding box center [1516, 140] width 29 height 20
type textarea "x"
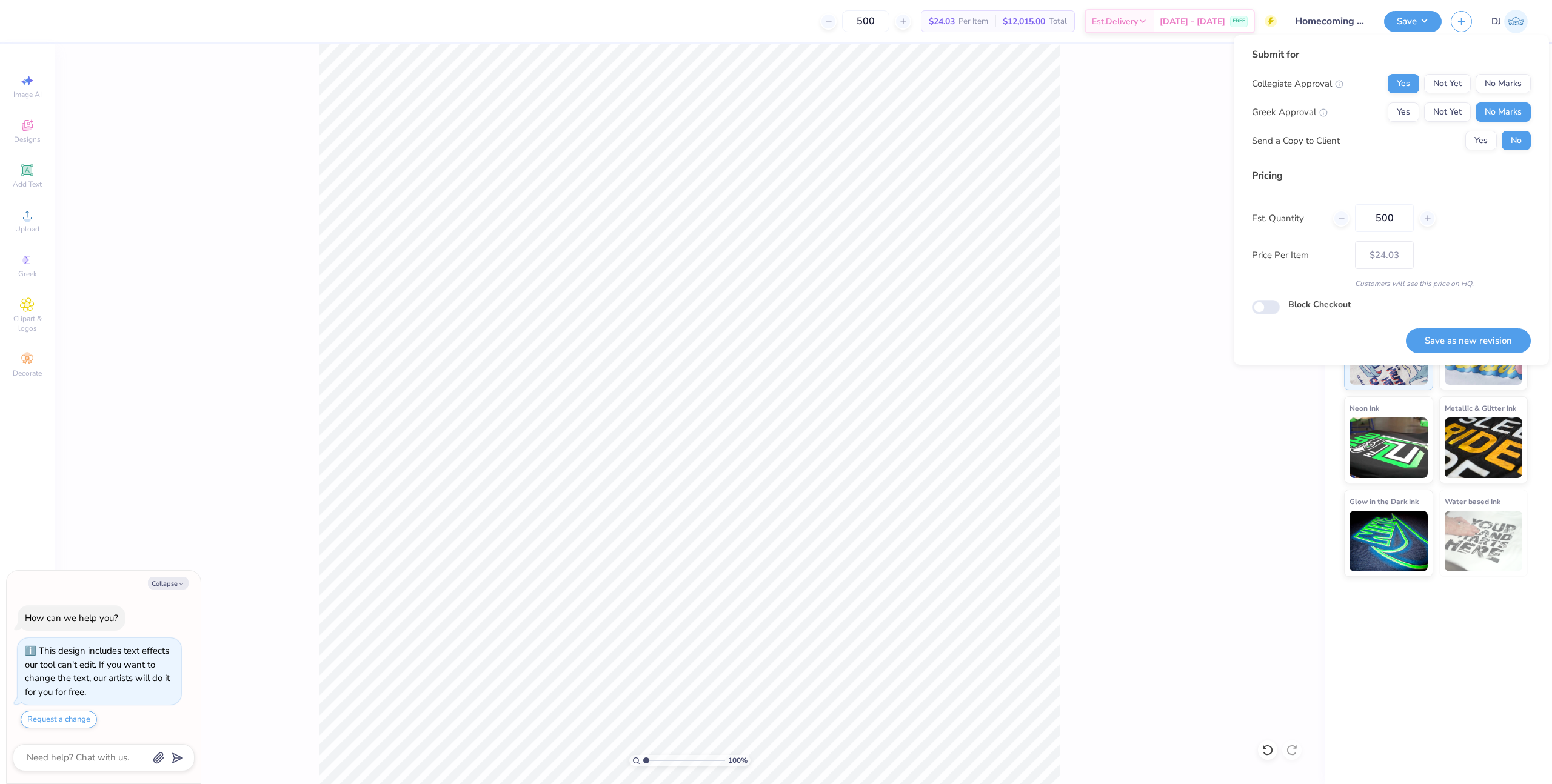
click at [1499, 349] on button "Save as new revision" at bounding box center [1468, 341] width 125 height 25
type input "$24.03"
type textarea "x"
